Goal: Task Accomplishment & Management: Complete application form

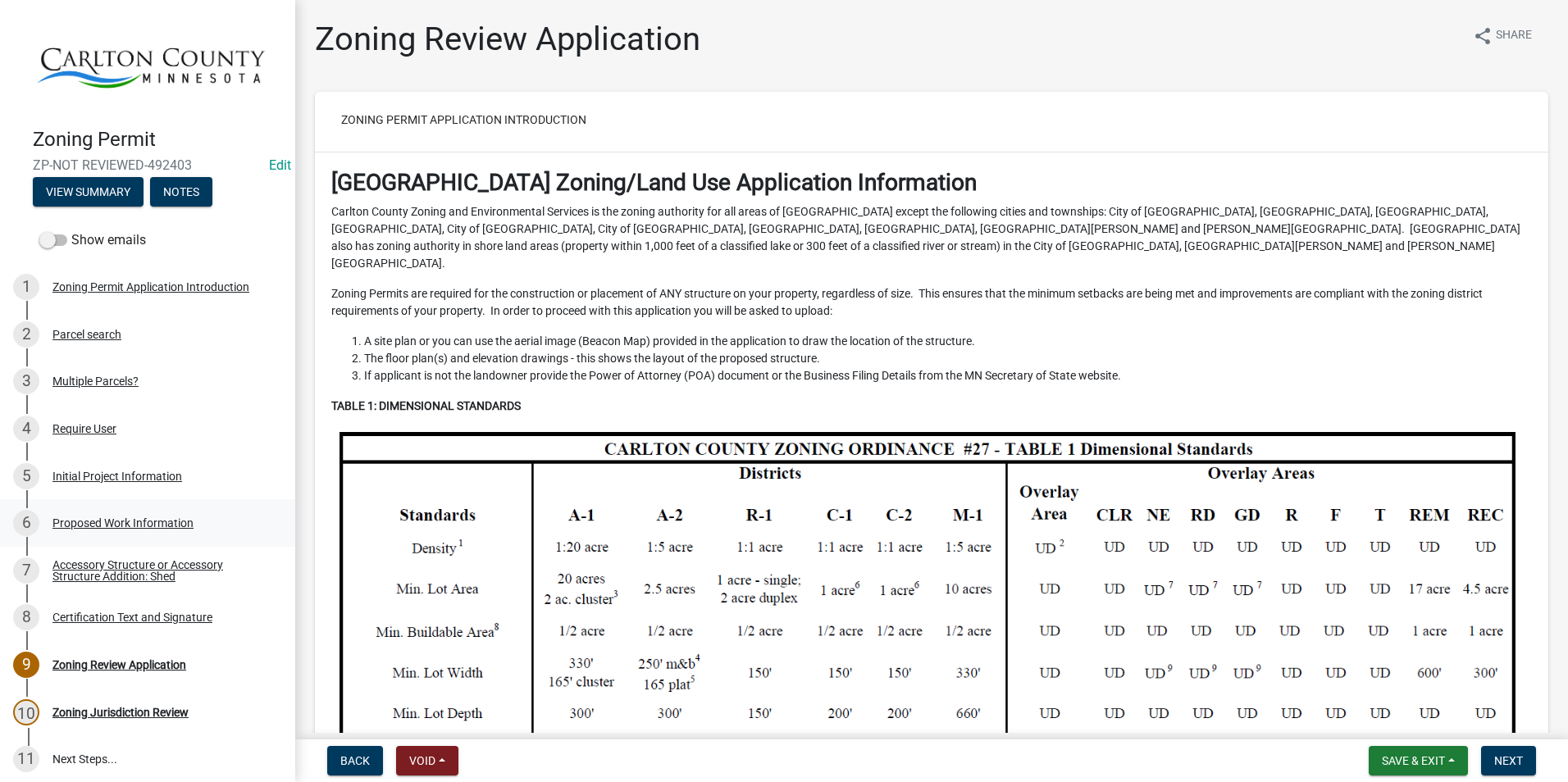
click at [152, 519] on div "Proposed Work Information" at bounding box center [123, 522] width 141 height 11
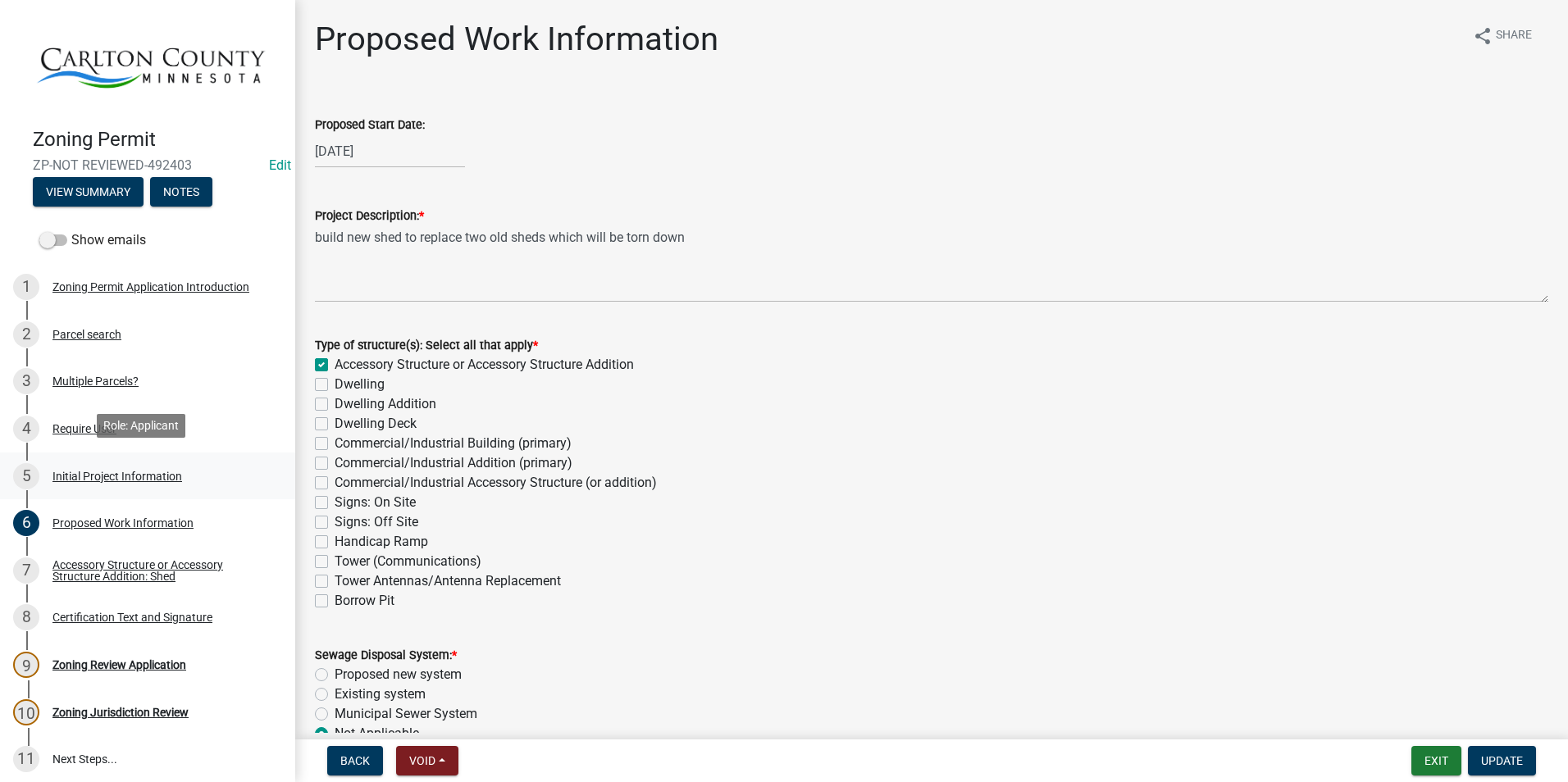
click at [152, 464] on div "5 Initial Project Information" at bounding box center [141, 476] width 255 height 26
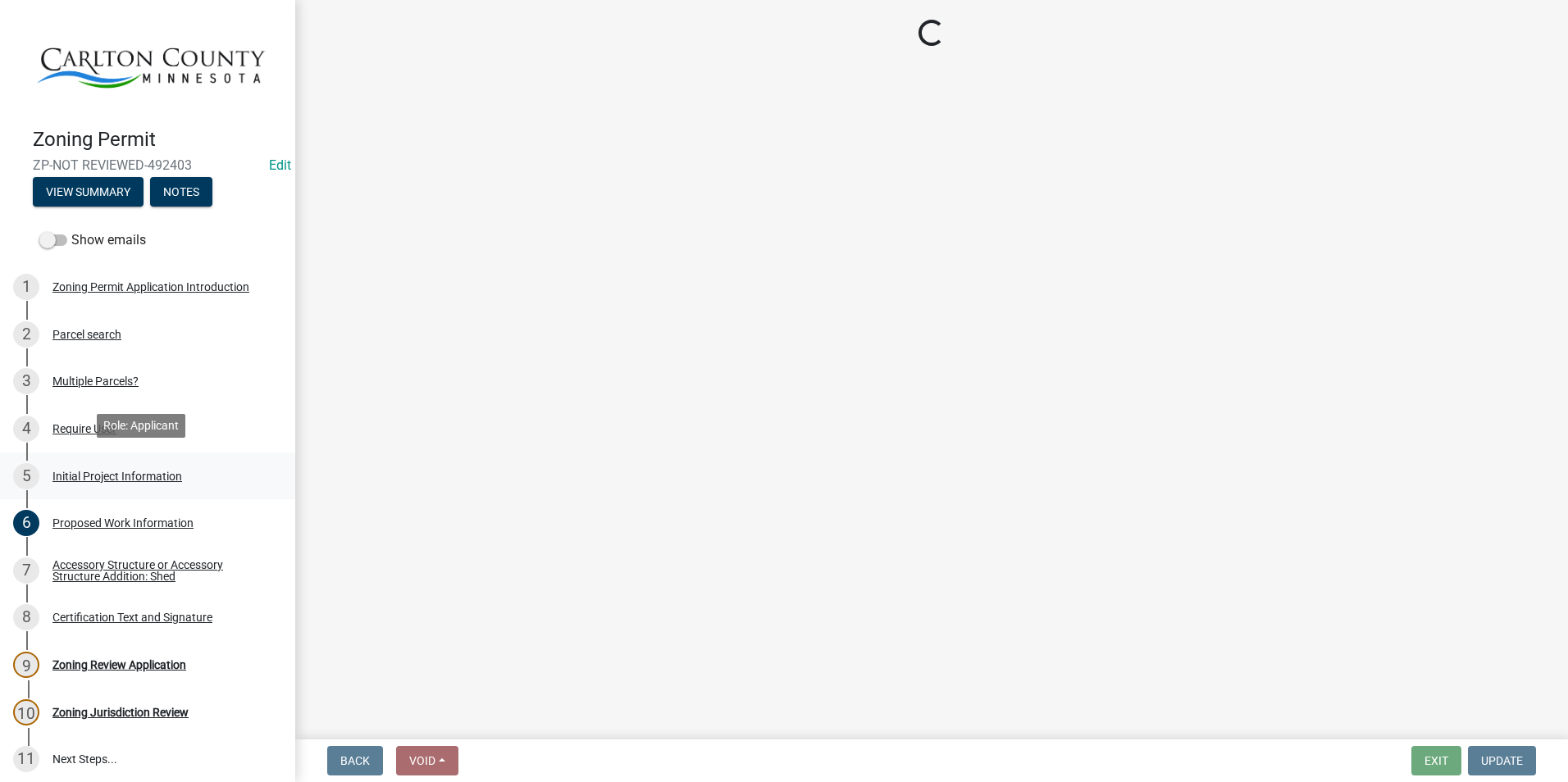
select select "33d21d3a-ebb3-419e-8315-ef7213d04586"
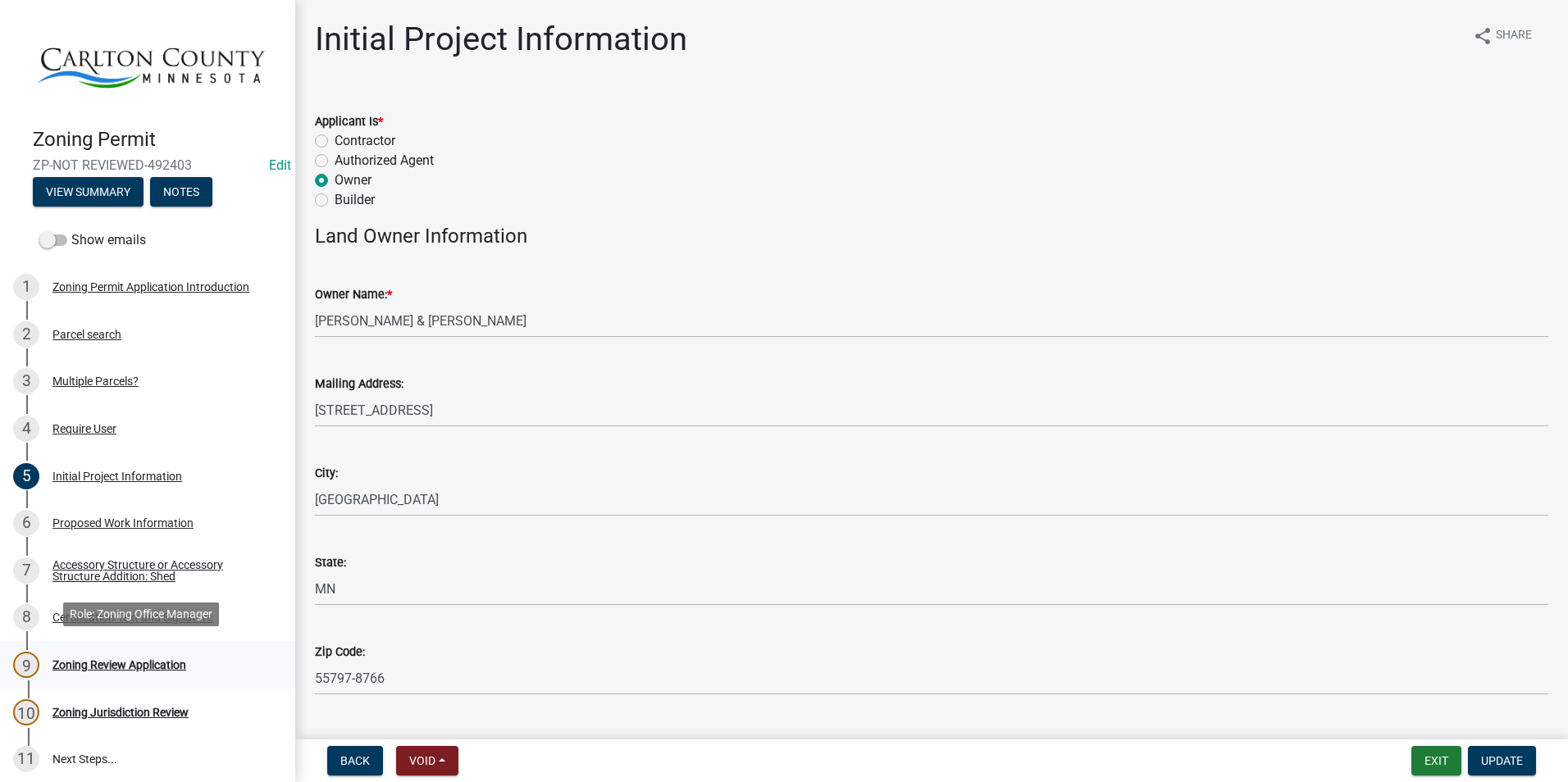
click at [108, 659] on div "Zoning Review Application" at bounding box center [119, 665] width 134 height 11
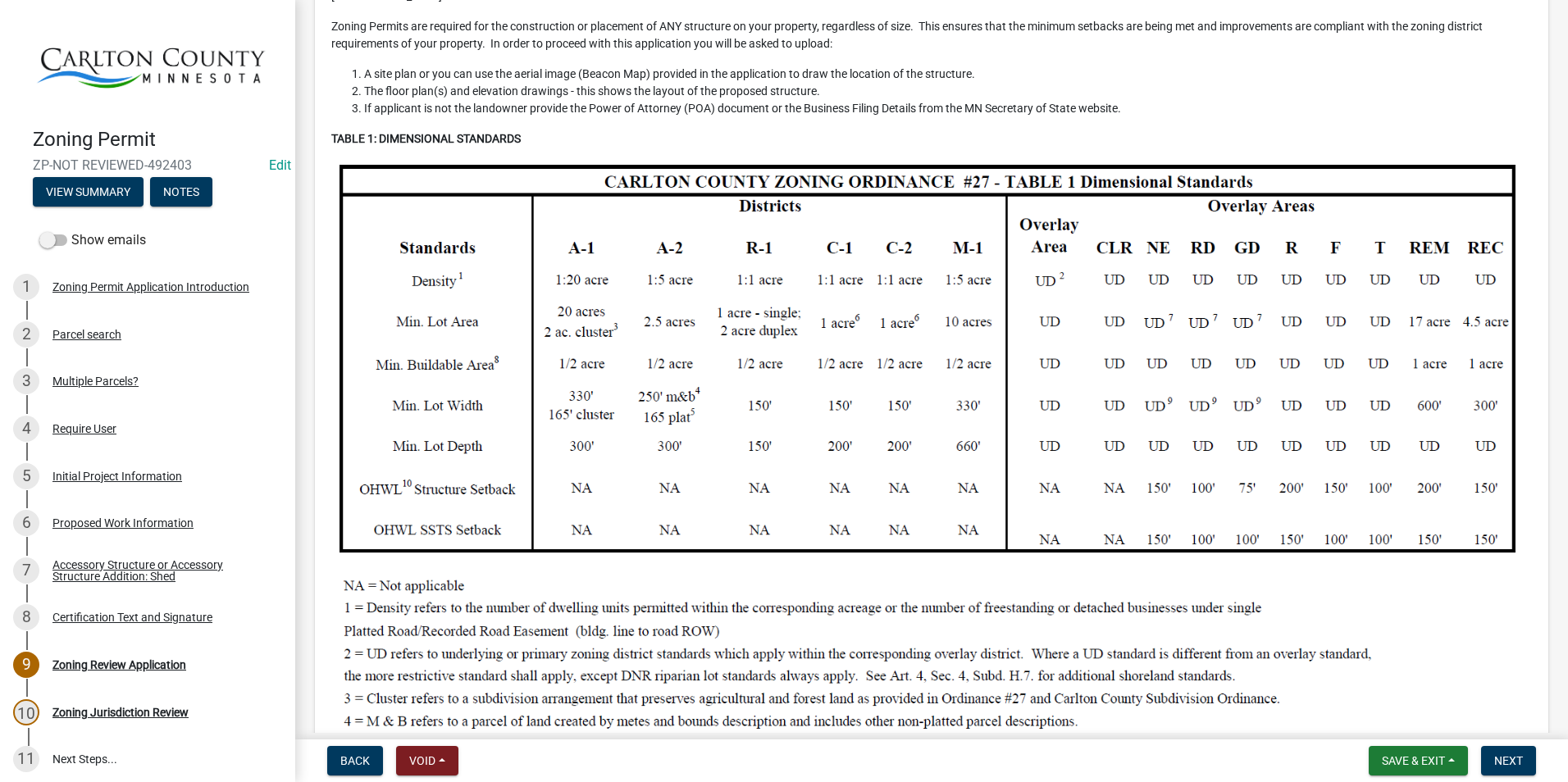
scroll to position [410, 0]
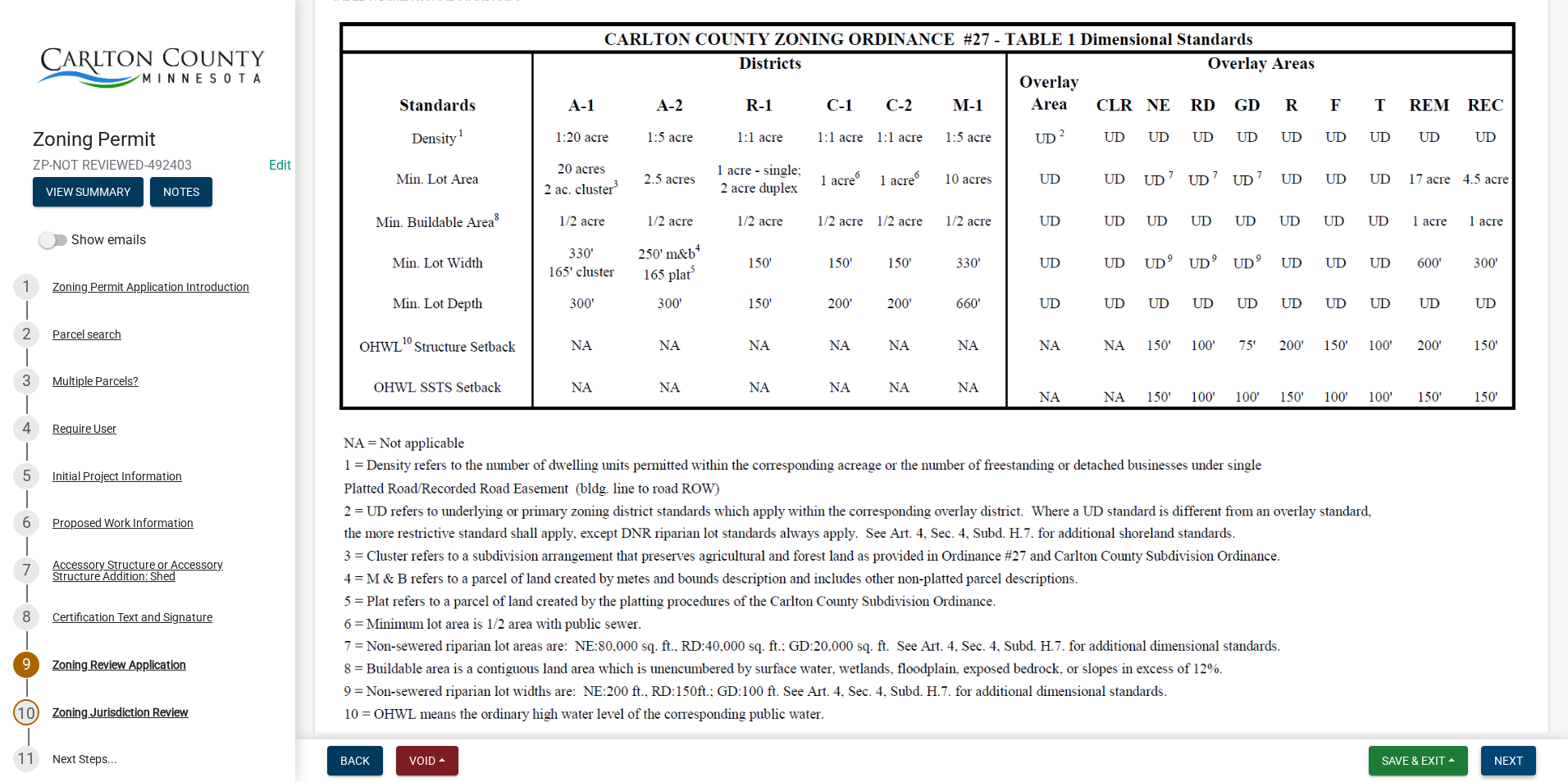
click at [1502, 749] on button "Next" at bounding box center [1508, 761] width 55 height 29
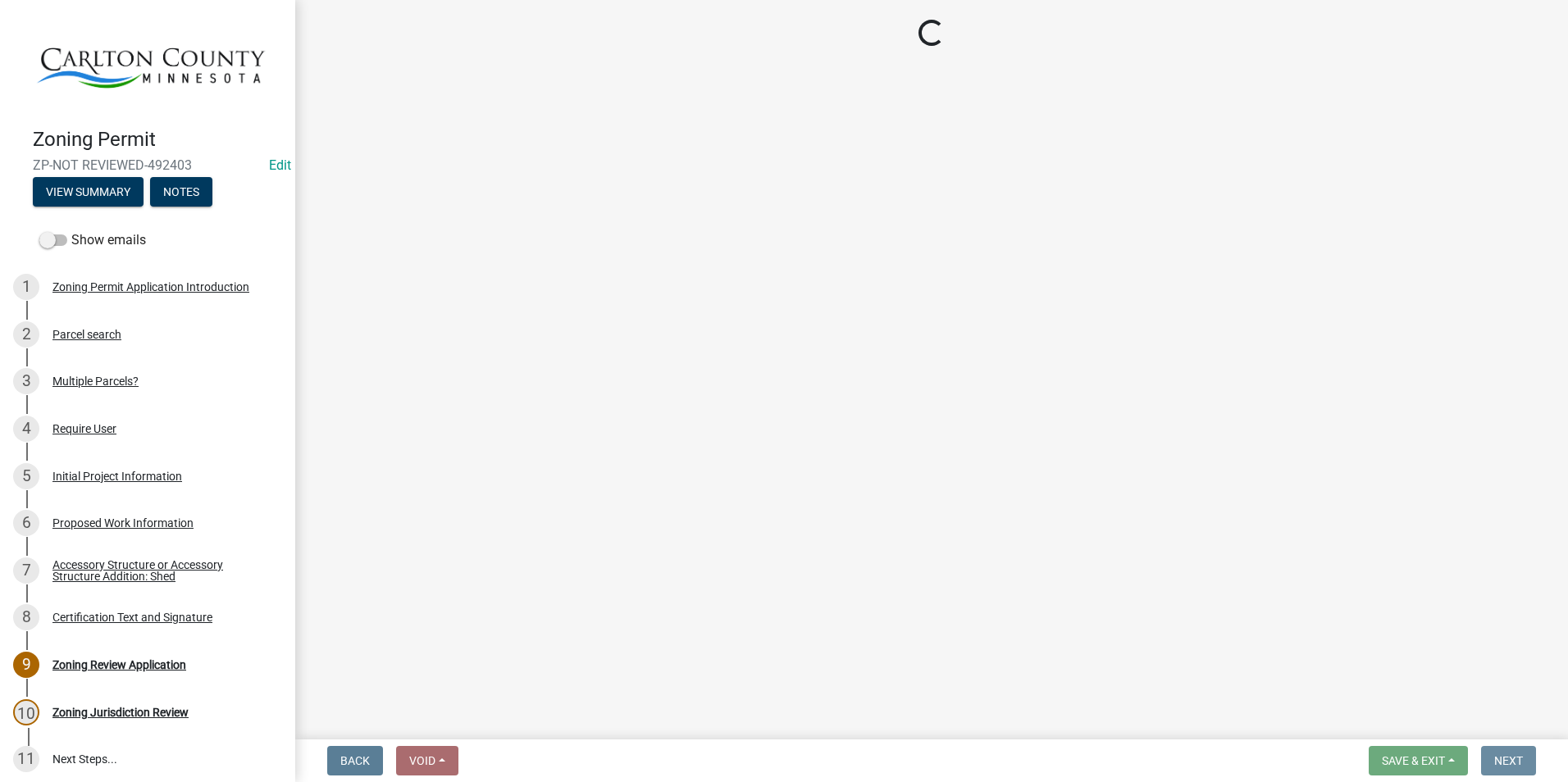
scroll to position [0, 0]
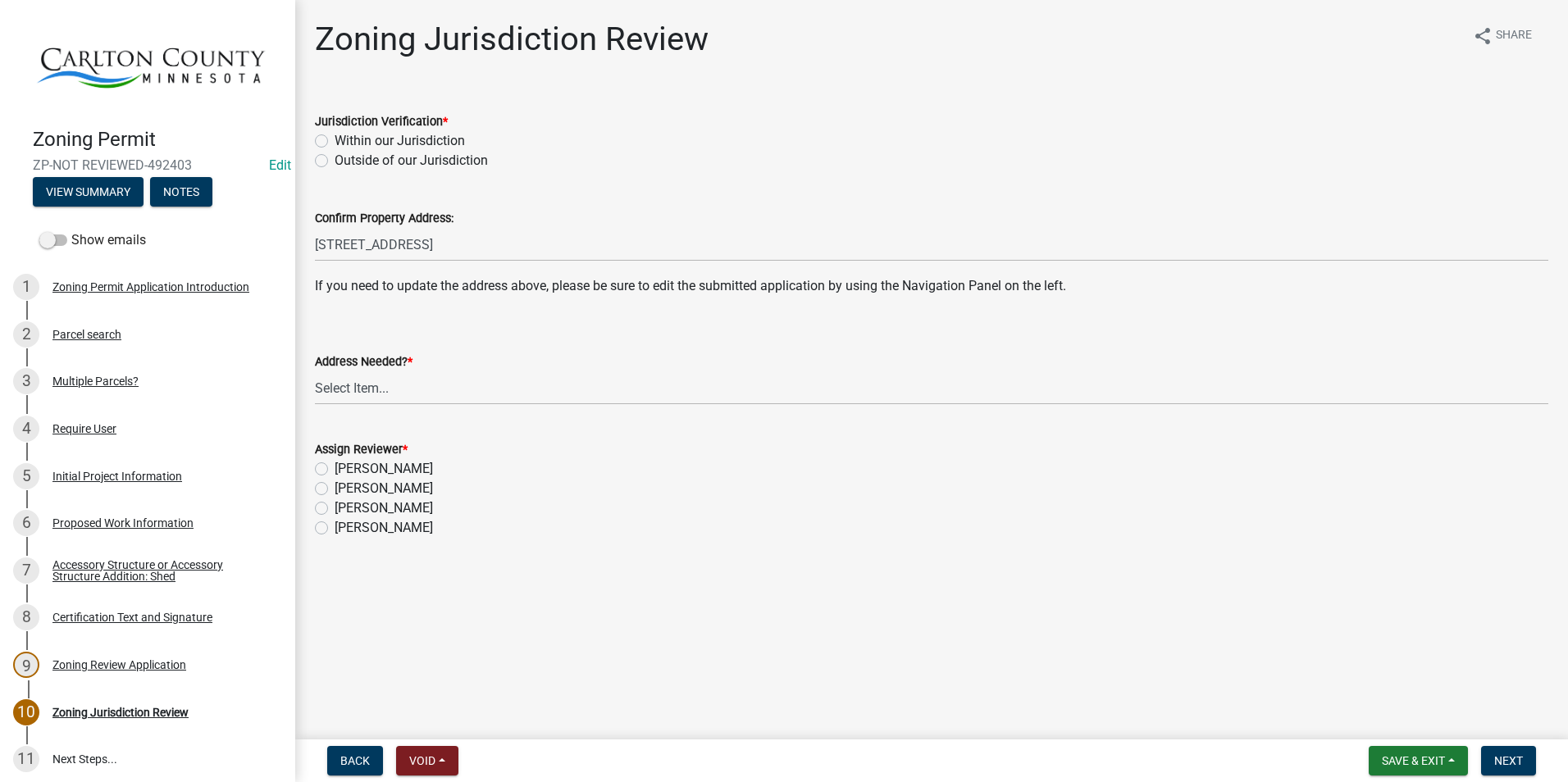
click at [335, 139] on label "Within our Jurisdiction" at bounding box center [400, 141] width 130 height 20
click at [335, 139] on input "Within our Jurisdiction" at bounding box center [340, 136] width 10 height 10
radio input "true"
click at [353, 394] on select "Select Item... Yes No" at bounding box center [931, 388] width 1233 height 34
click at [315, 371] on select "Select Item... Yes No" at bounding box center [931, 388] width 1233 height 34
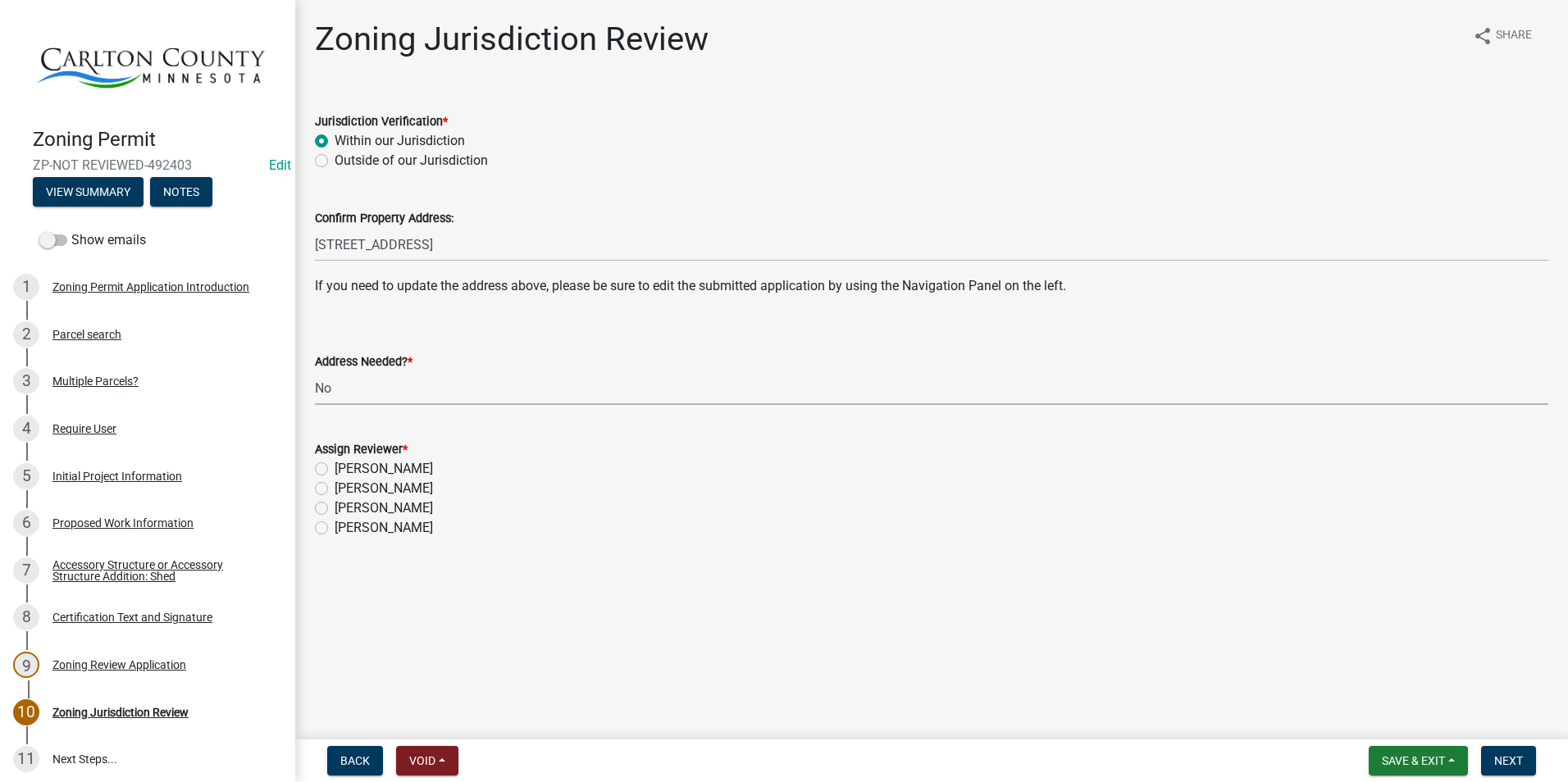
select select "aade736b-b8ba-42e5-ae4c-e00a265c1909"
click at [335, 489] on label "[PERSON_NAME]" at bounding box center [384, 489] width 98 height 20
click at [335, 489] on input "[PERSON_NAME]" at bounding box center [340, 484] width 10 height 10
radio input "true"
click at [1518, 759] on span "Next" at bounding box center [1508, 760] width 28 height 13
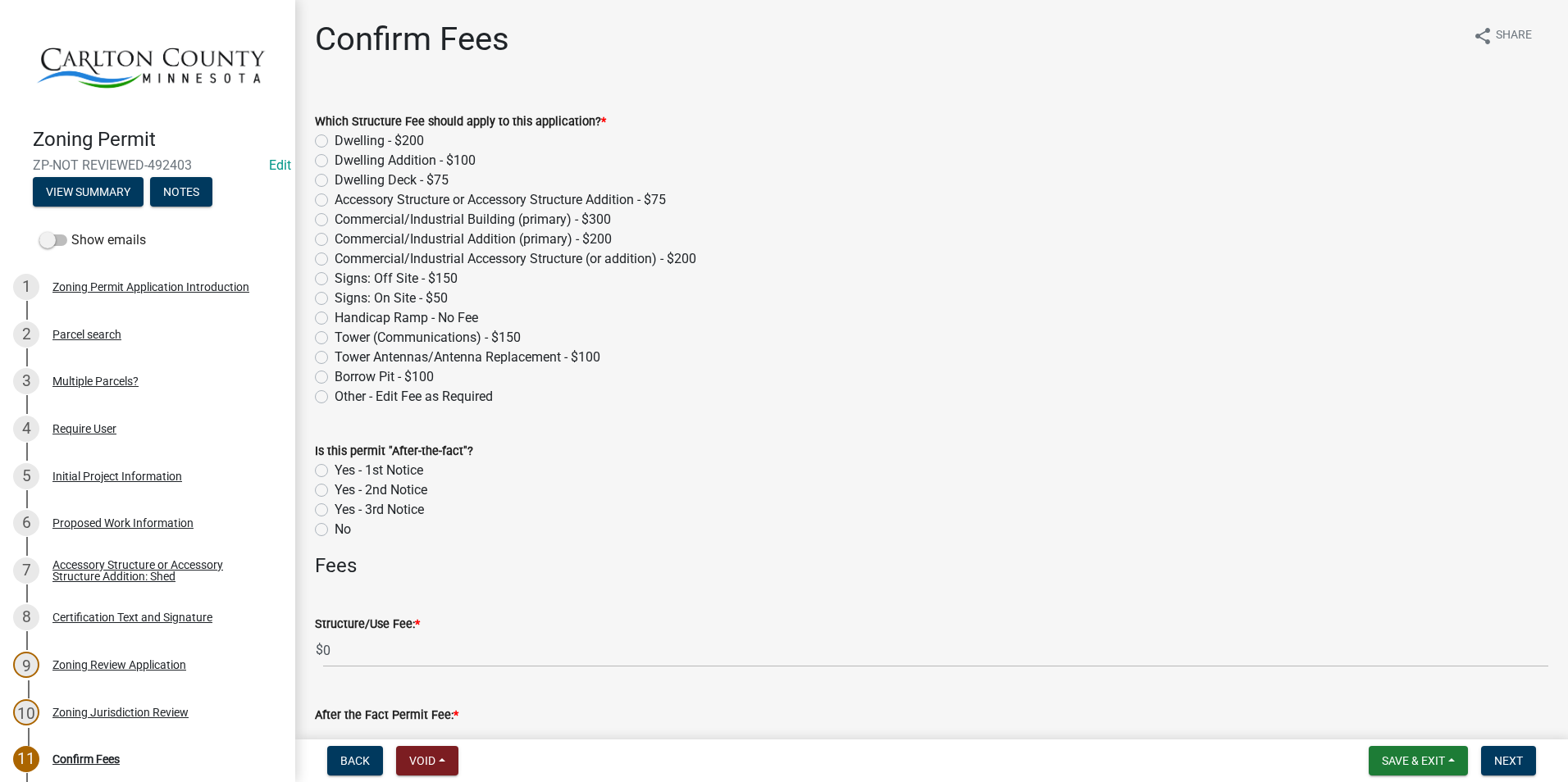
click at [335, 200] on label "Accessory Structure or Accessory Structure Addition - $75" at bounding box center [501, 199] width 331 height 20
click at [335, 200] on input "Accessory Structure or Accessory Structure Addition - $75" at bounding box center [340, 195] width 10 height 10
radio input "true"
click at [1502, 747] on button "Next" at bounding box center [1508, 761] width 55 height 29
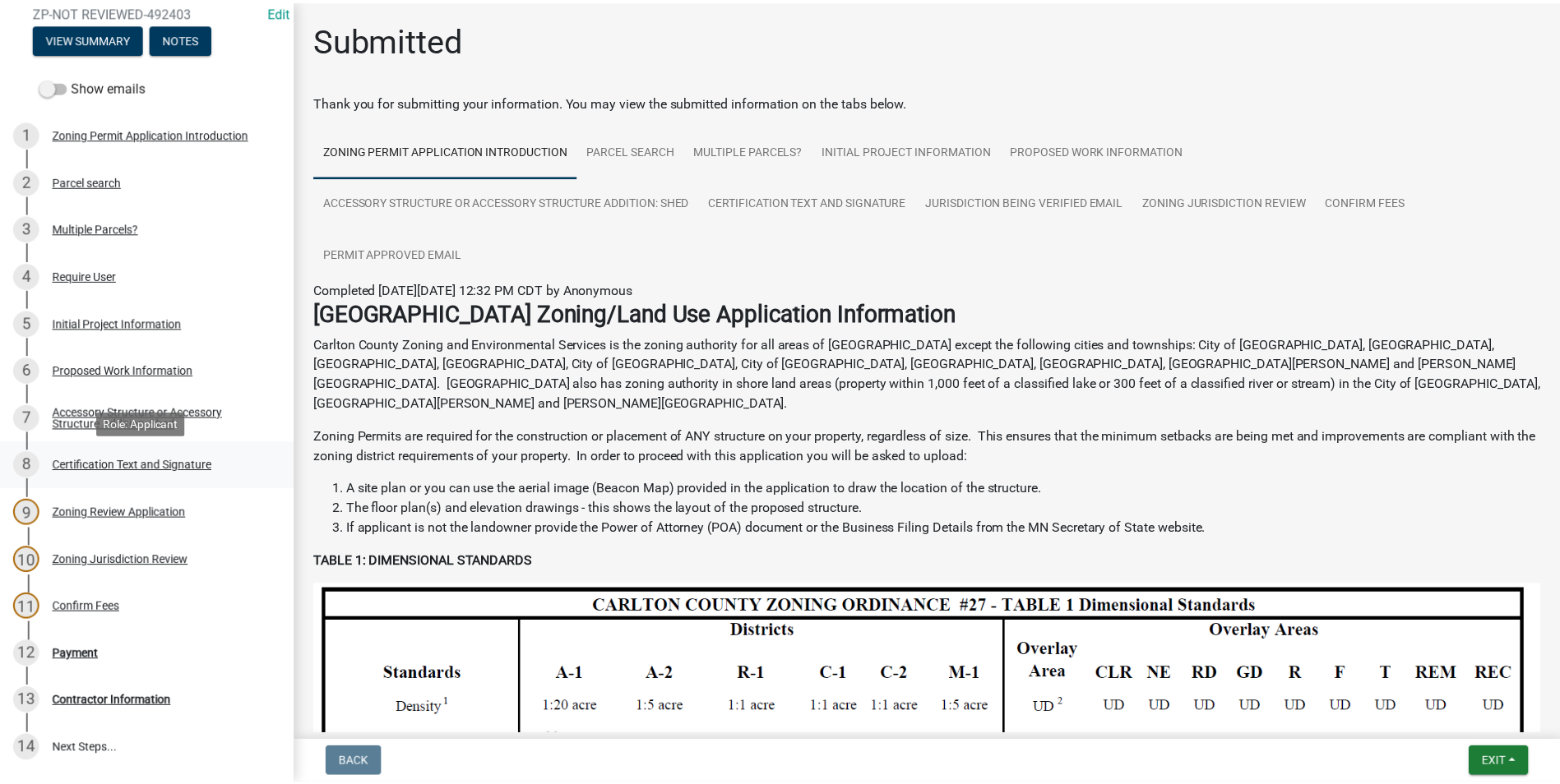
scroll to position [164, 0]
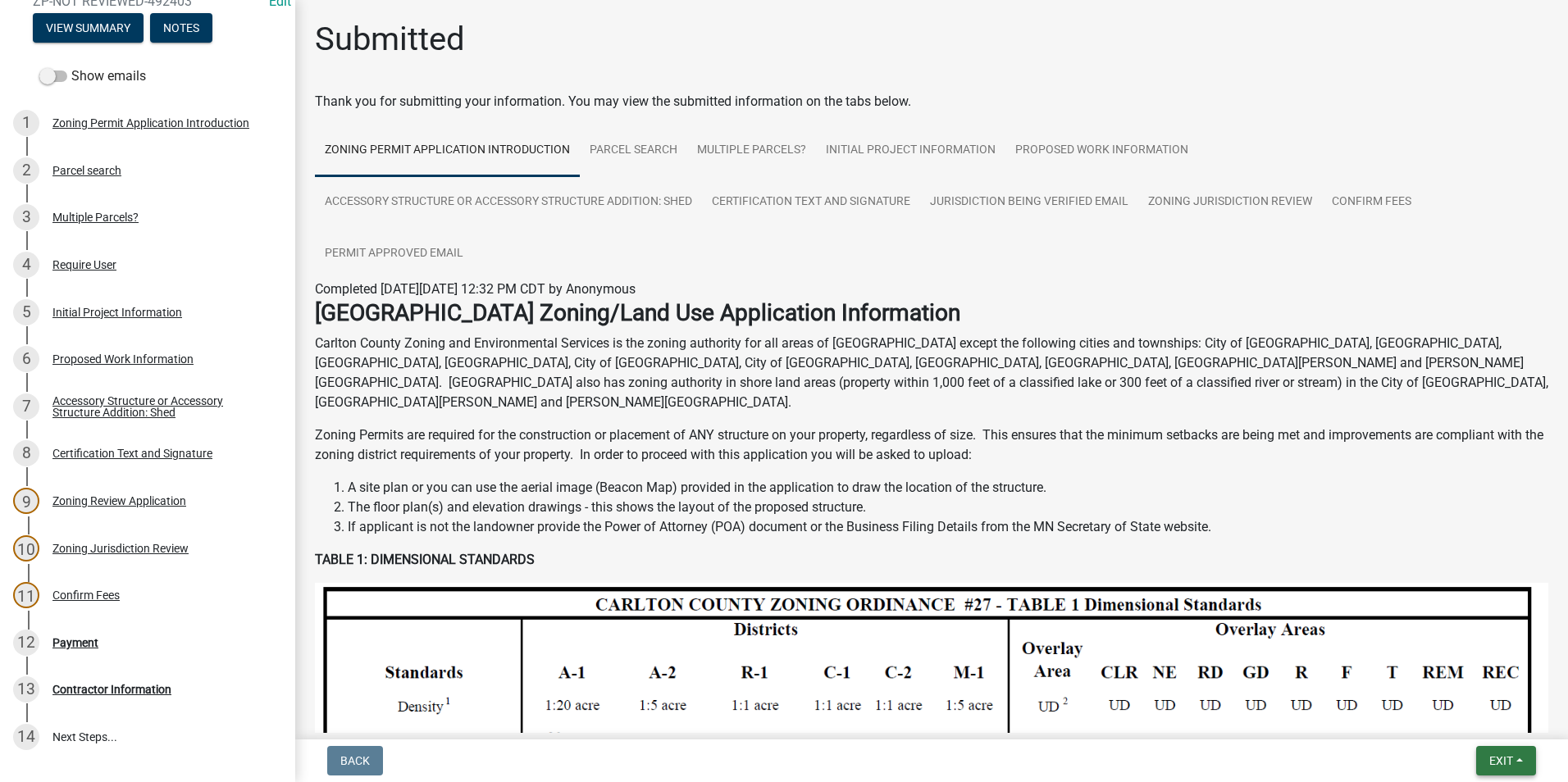
click at [1516, 764] on button "Exit" at bounding box center [1505, 761] width 60 height 29
click at [1486, 720] on button "Save & Exit" at bounding box center [1470, 718] width 131 height 40
